Goal: Communication & Community: Participate in discussion

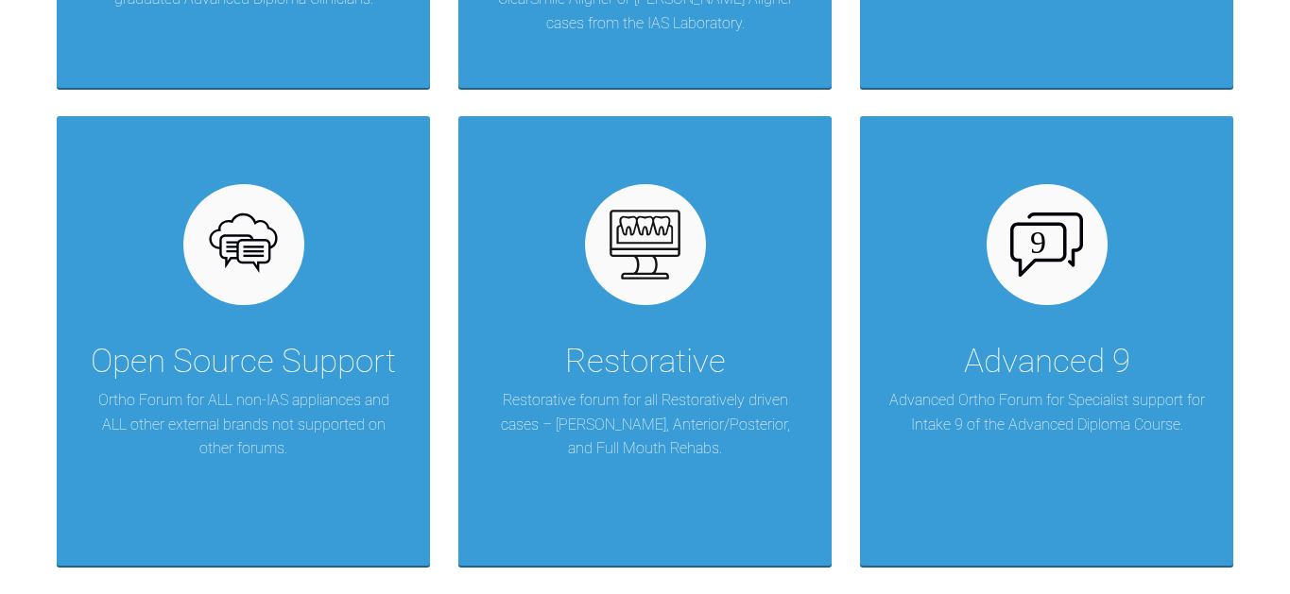
scroll to position [792, 0]
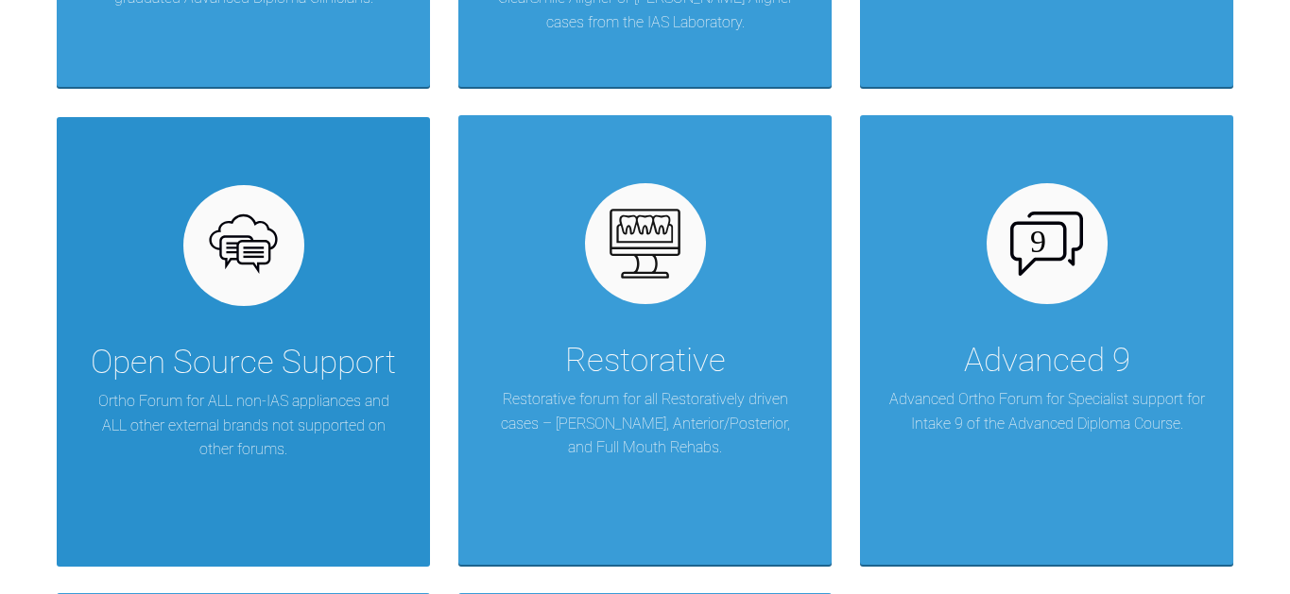
click at [238, 210] on img at bounding box center [243, 246] width 73 height 73
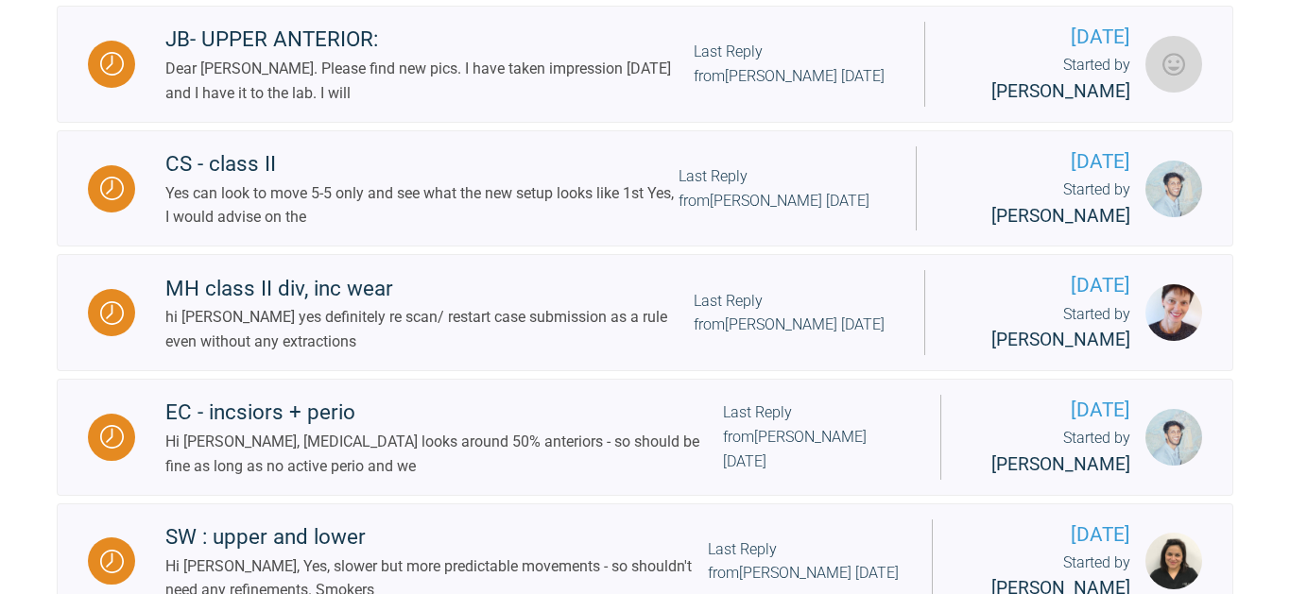
scroll to position [1103, 0]
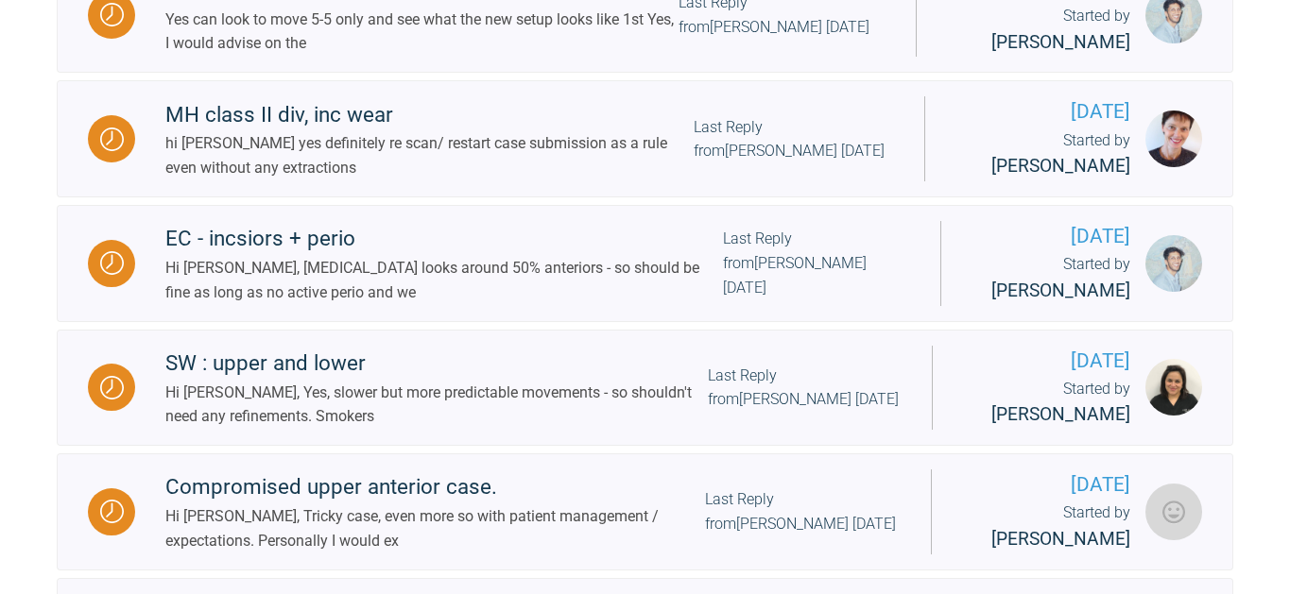
scroll to position [1284, 0]
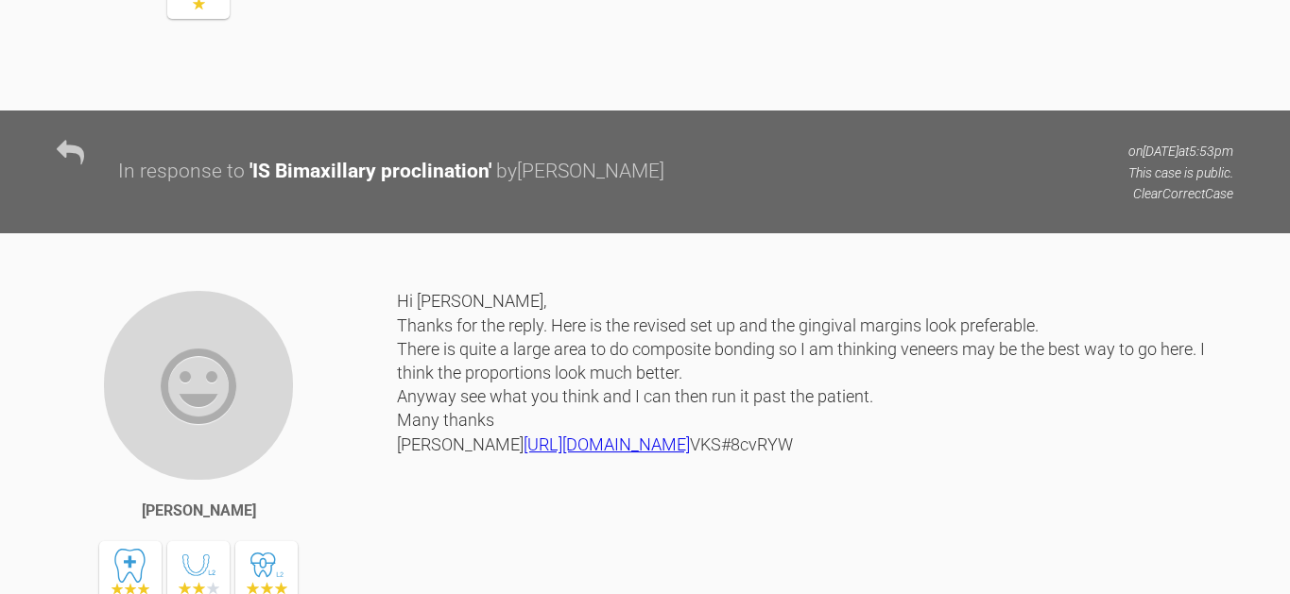
scroll to position [4759, 0]
click at [690, 435] on link "[URL][DOMAIN_NAME]" at bounding box center [606, 445] width 166 height 20
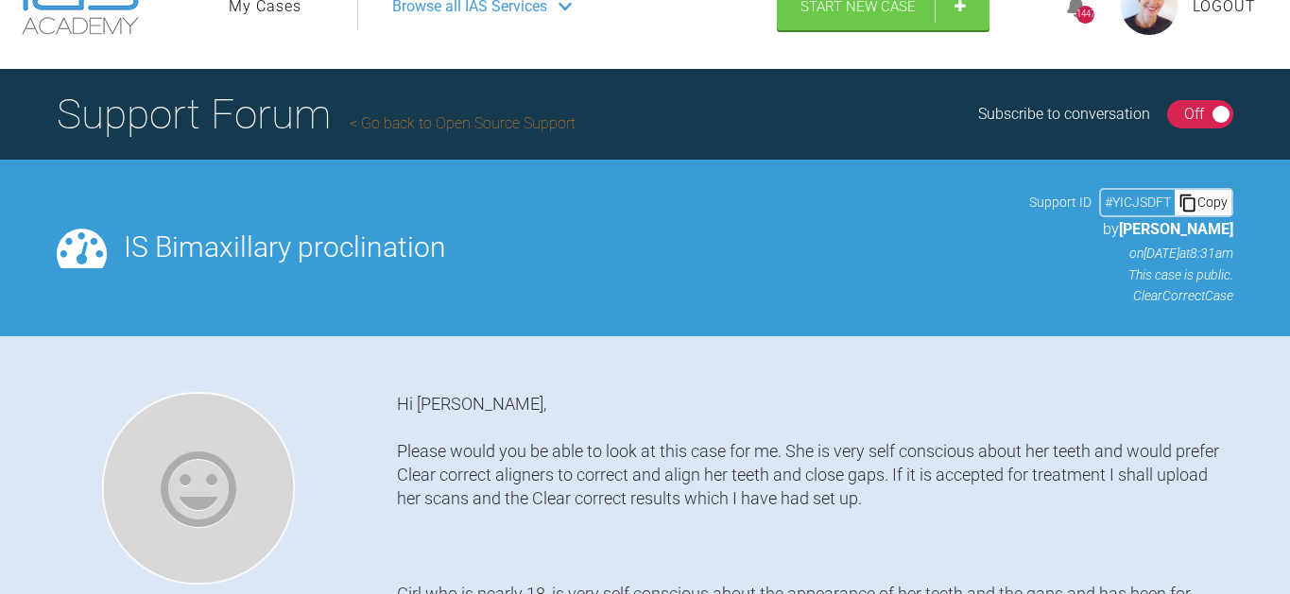
scroll to position [54, 0]
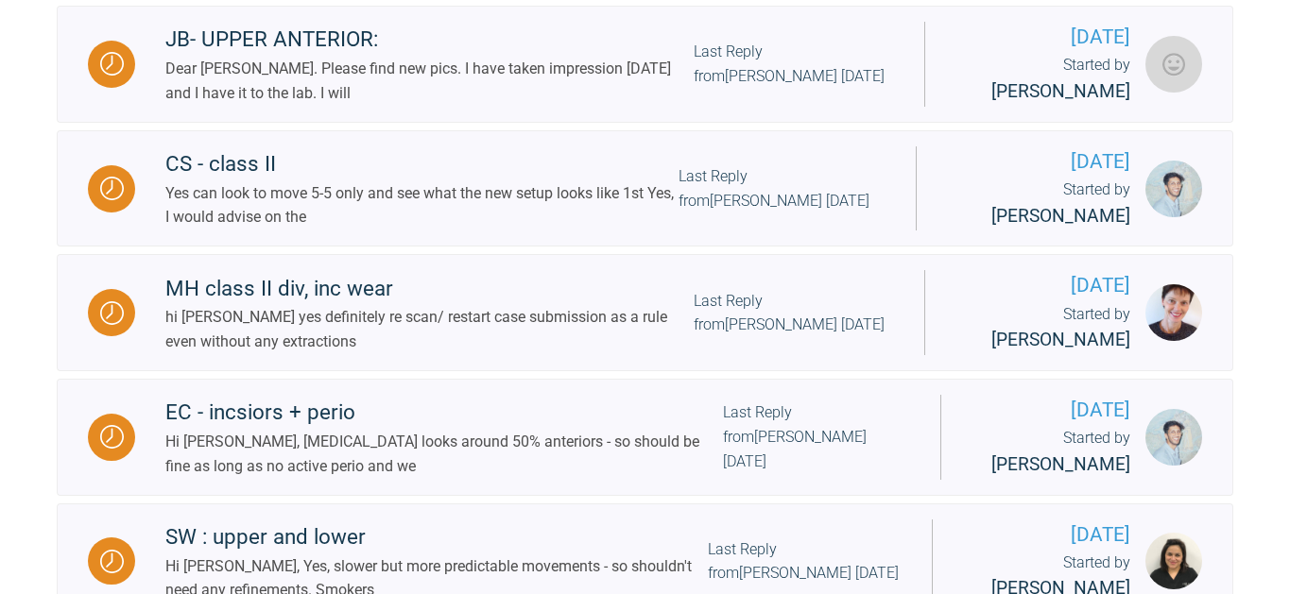
scroll to position [1103, 0]
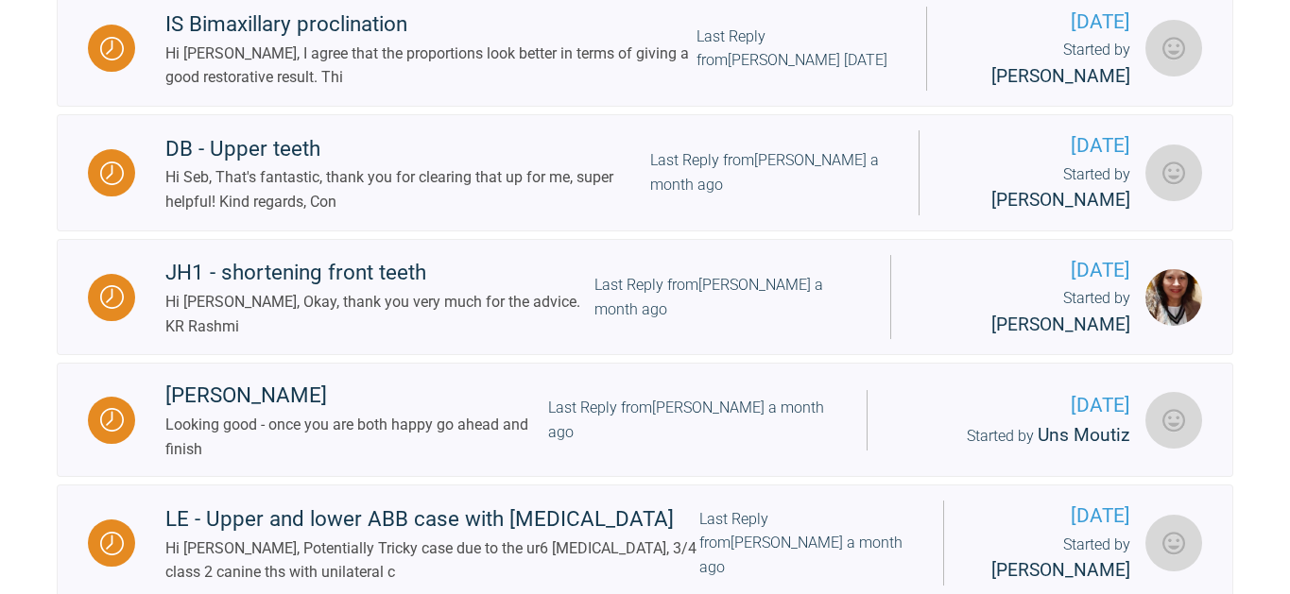
scroll to position [1894, 0]
